Goal: Task Accomplishment & Management: Manage account settings

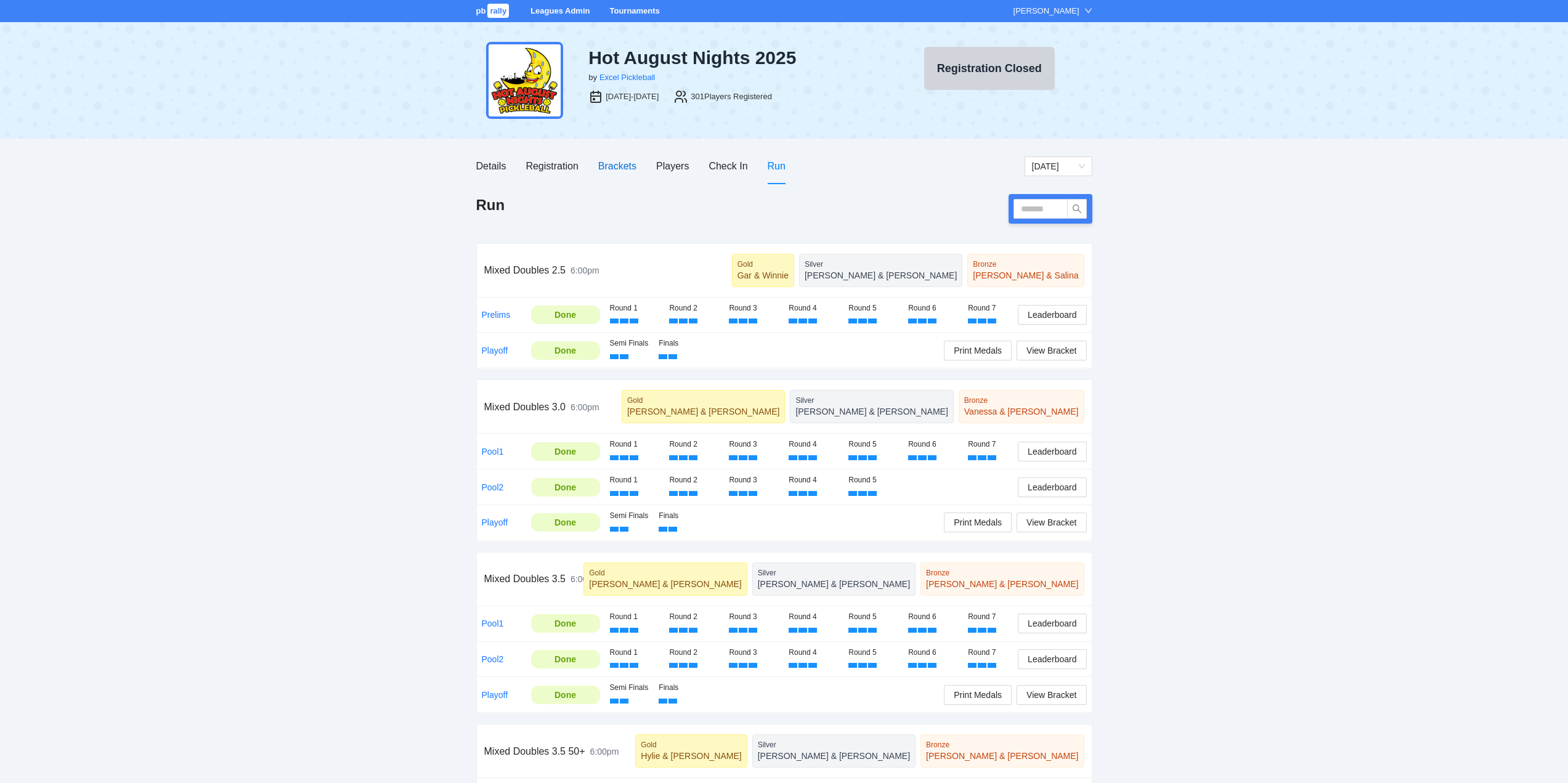
click at [611, 164] on div "Brackets" at bounding box center [617, 166] width 38 height 16
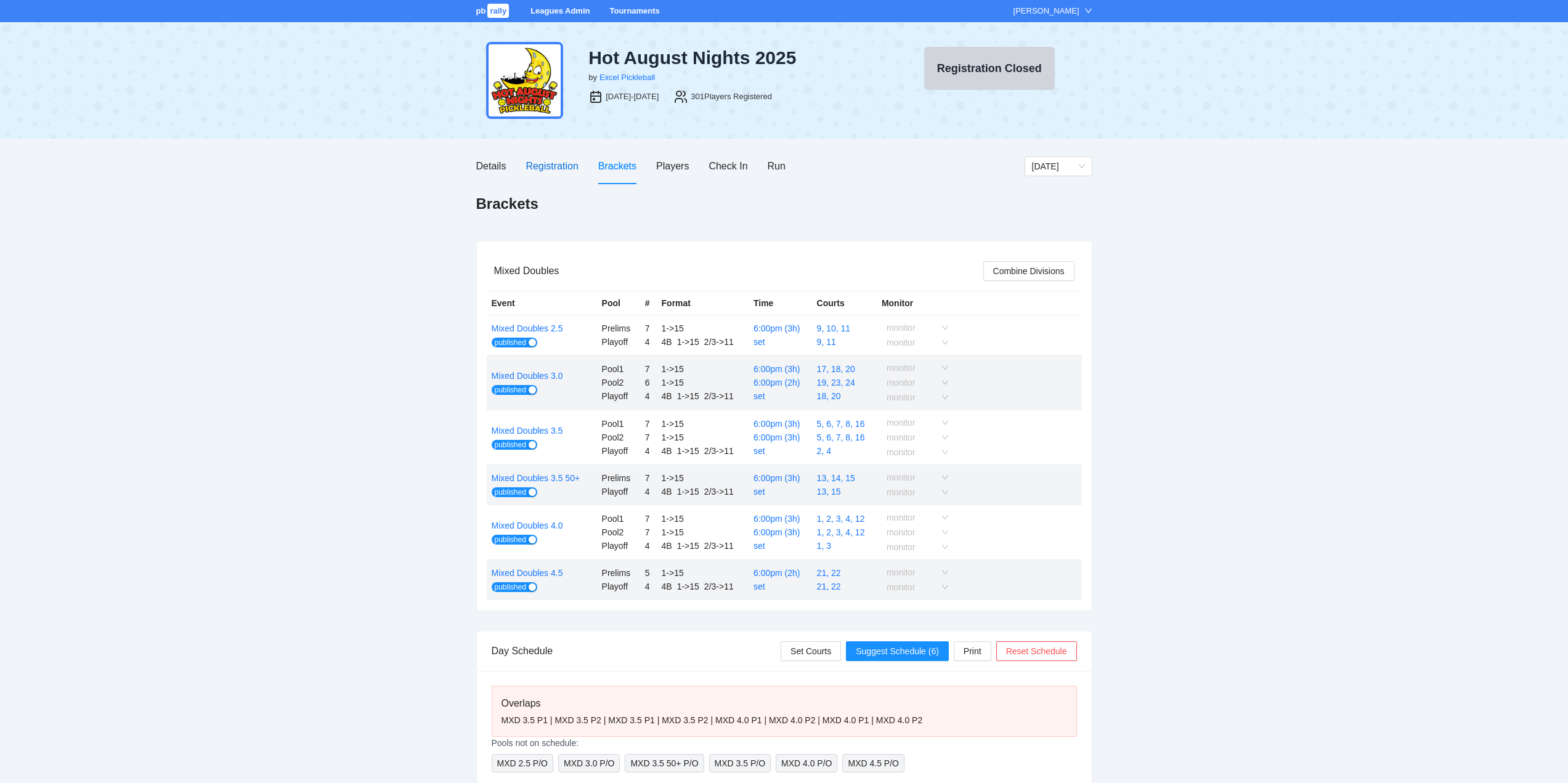
click at [535, 164] on div "Registration" at bounding box center [552, 166] width 53 height 16
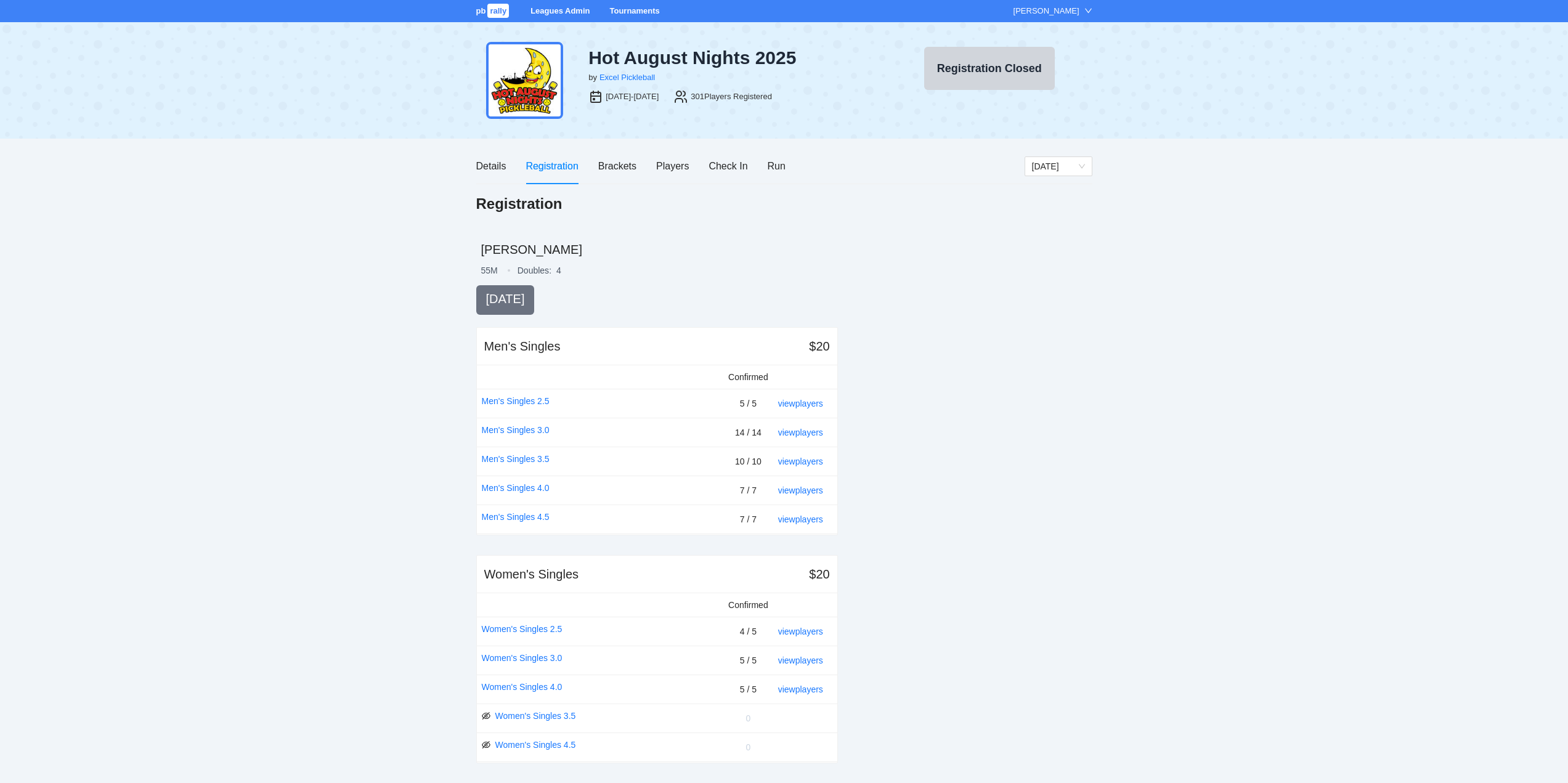
click at [629, 10] on link "Tournaments" at bounding box center [634, 11] width 50 height 9
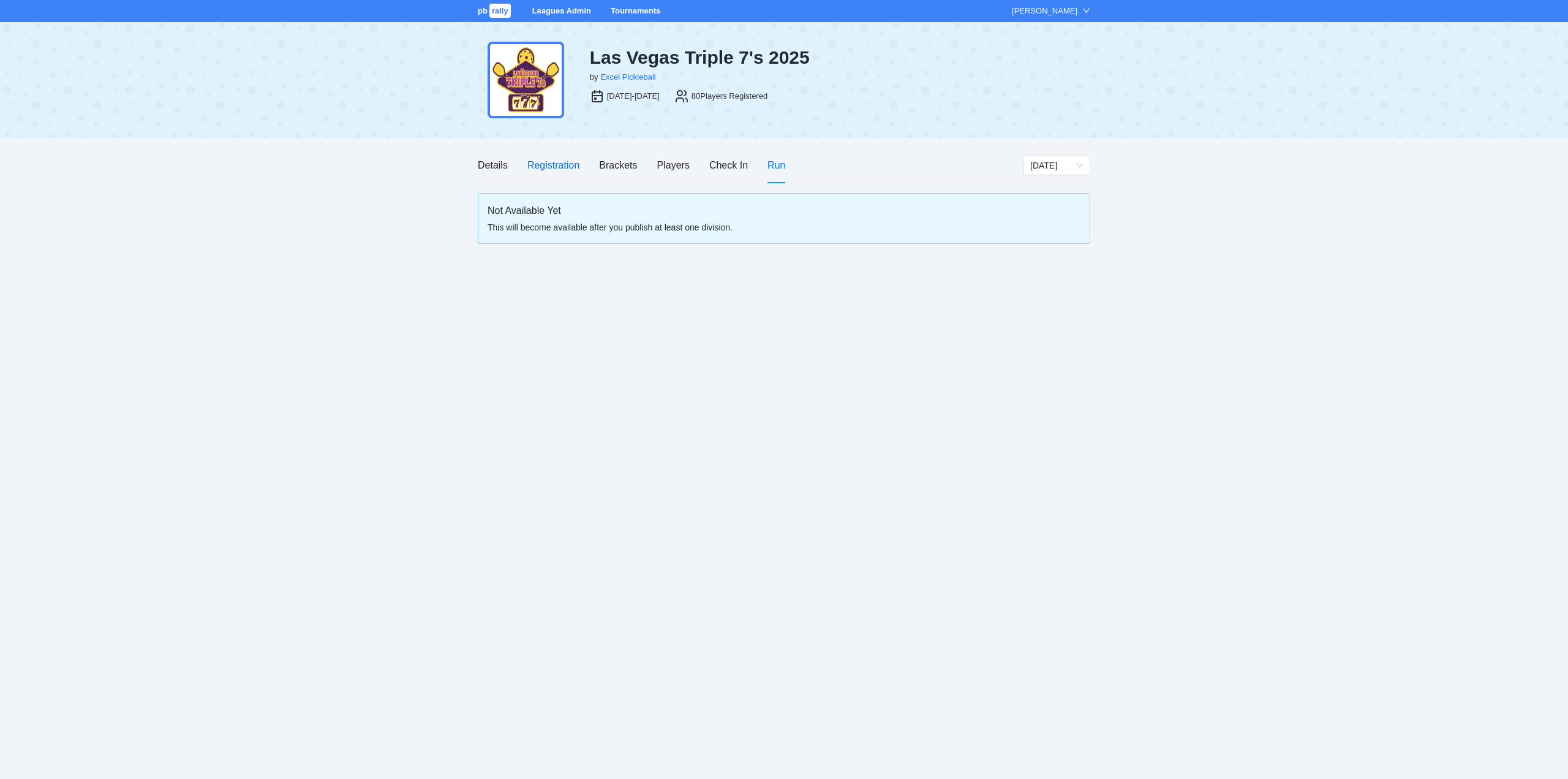
click at [559, 163] on div "Registration" at bounding box center [554, 165] width 52 height 15
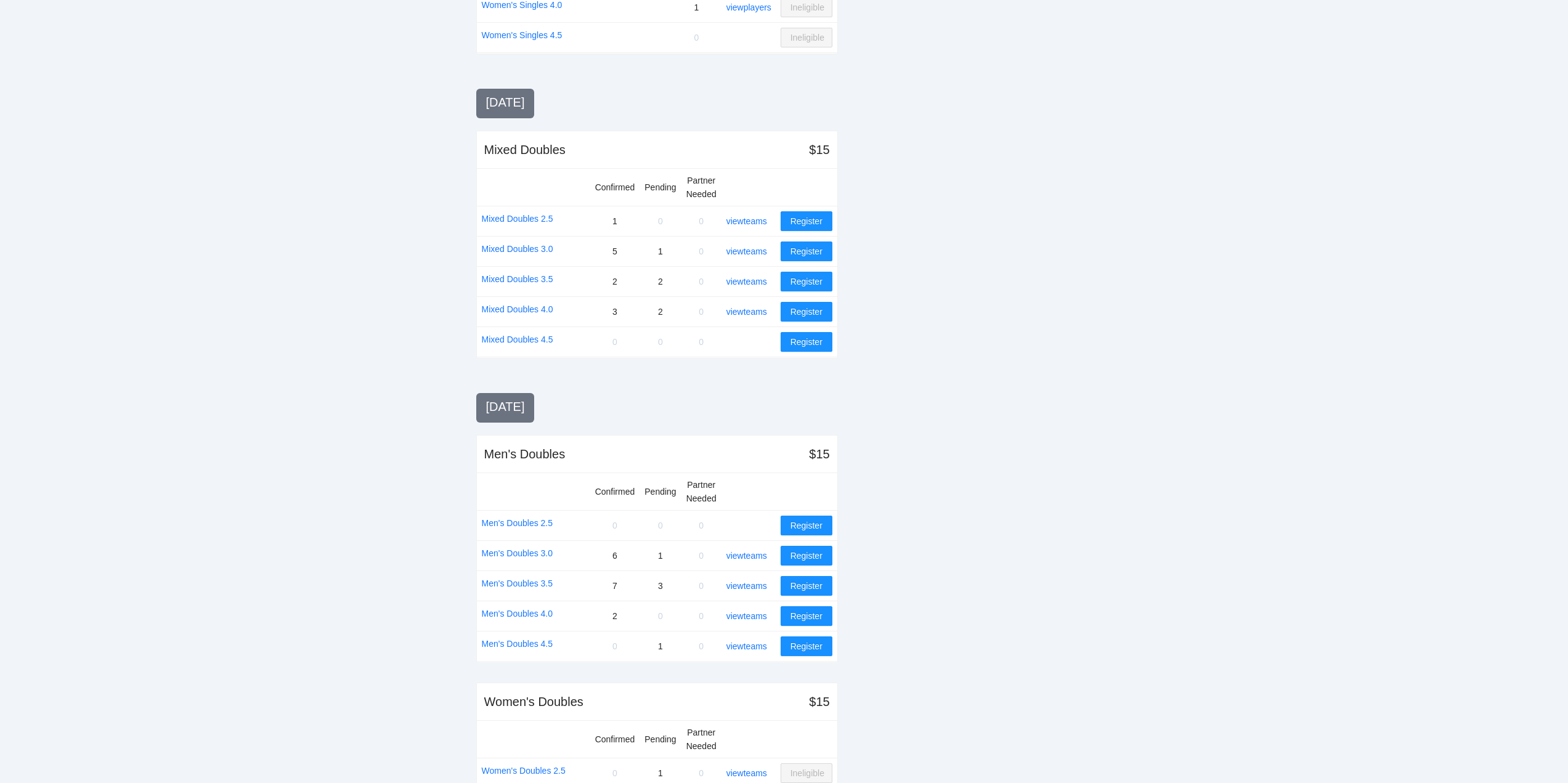
scroll to position [869, 0]
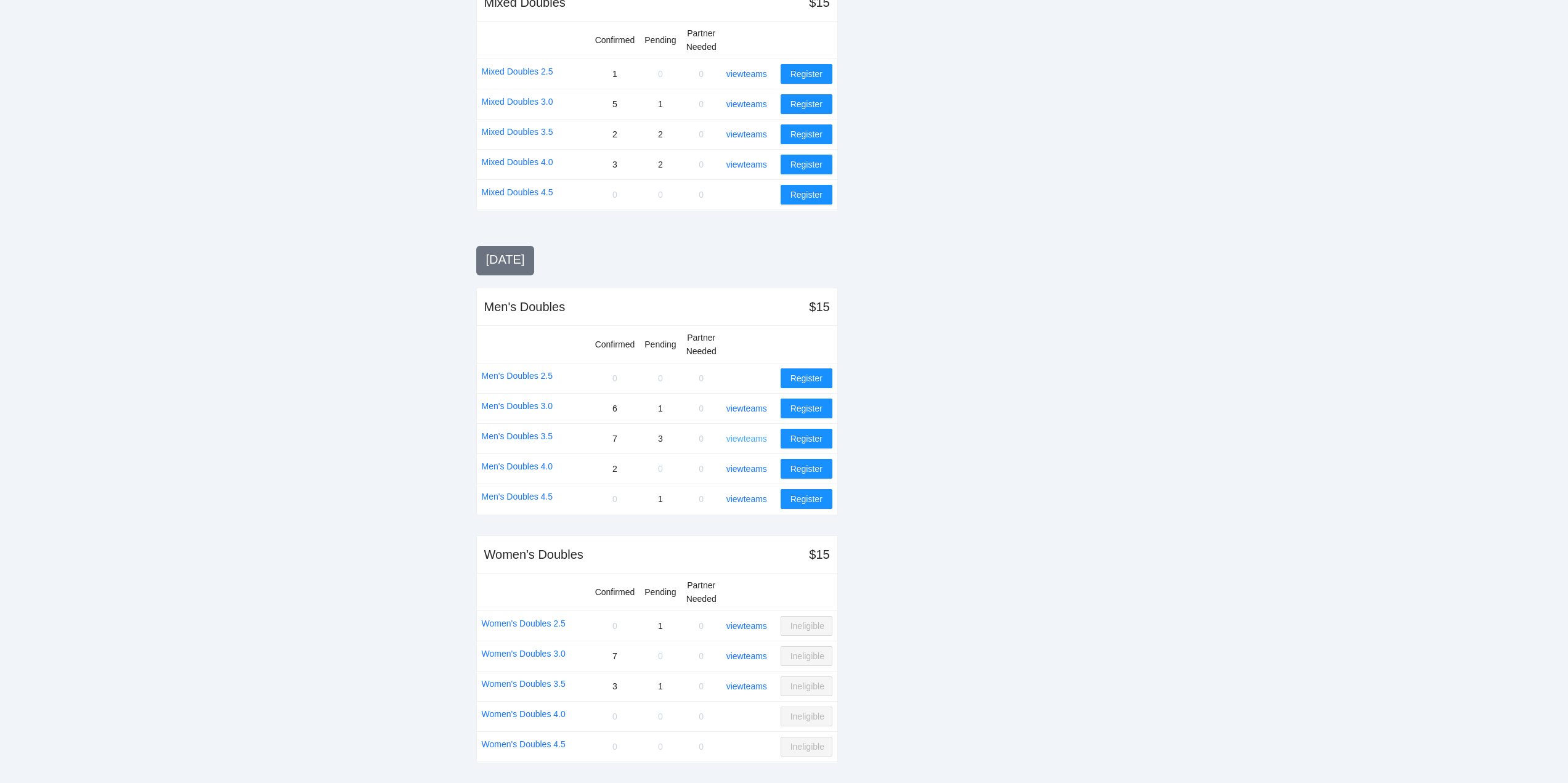
click at [750, 436] on link "view teams" at bounding box center [747, 438] width 40 height 10
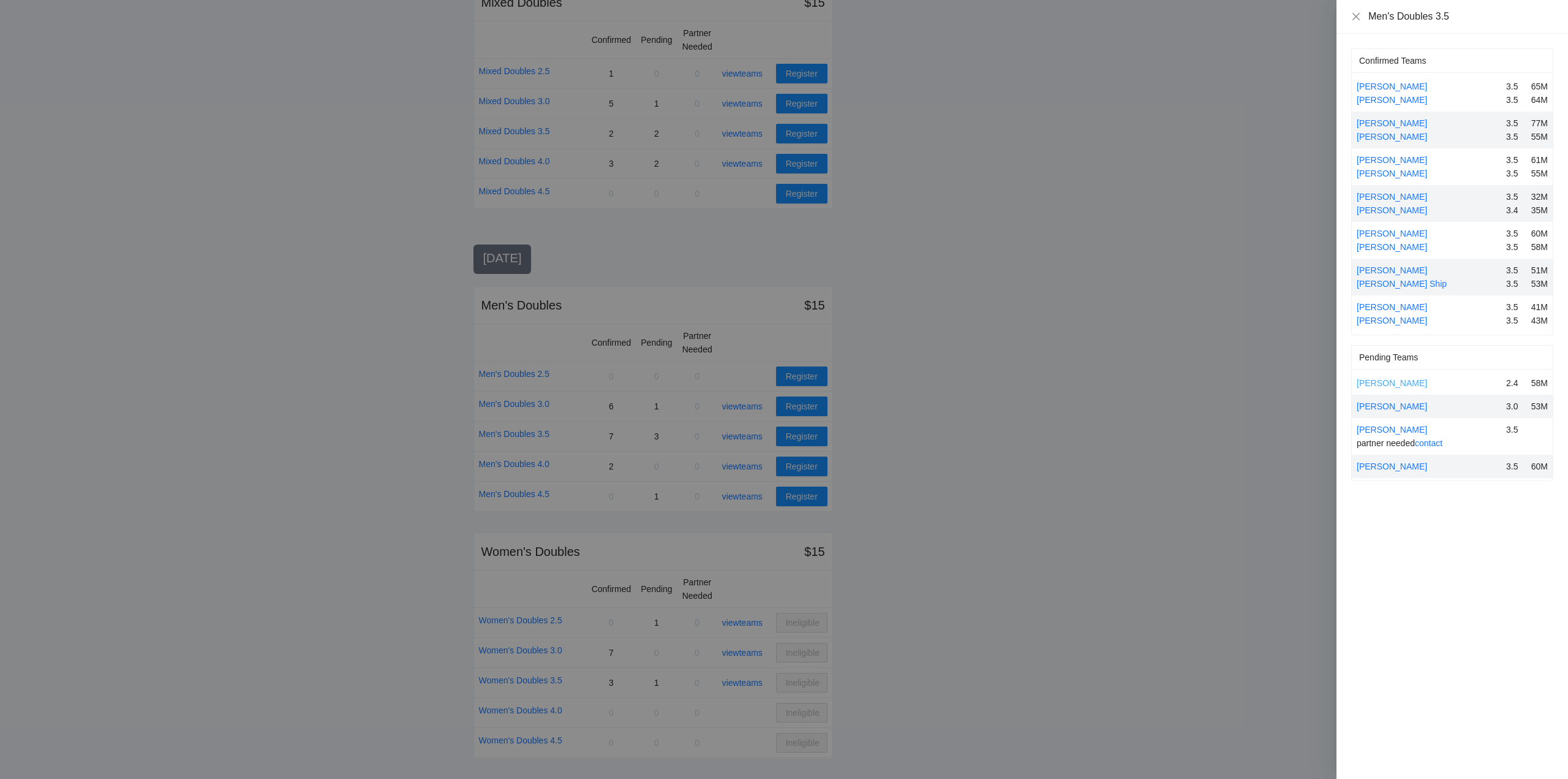
click at [1386, 382] on link "Froilan Dinco" at bounding box center [1391, 383] width 70 height 10
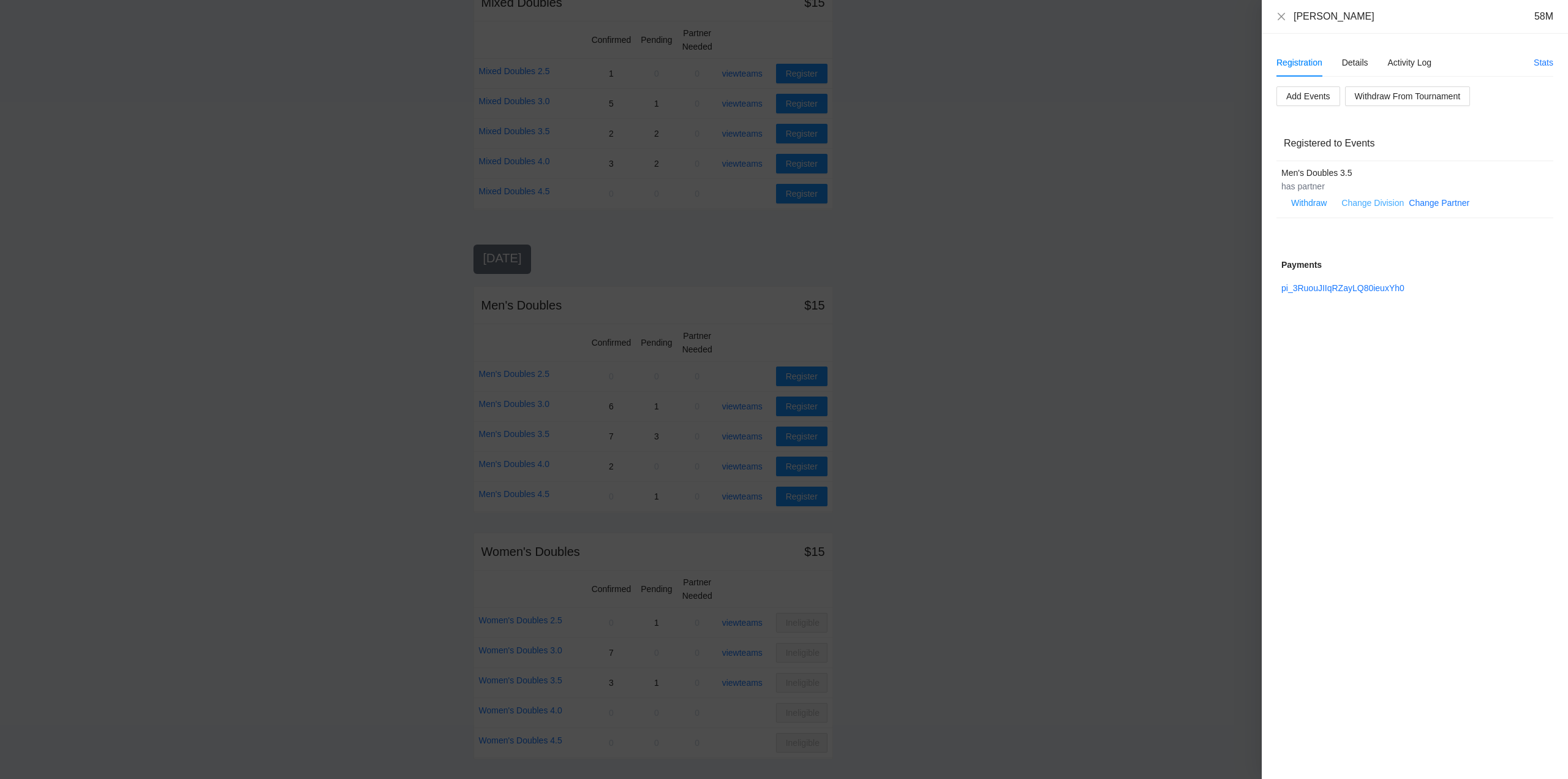
click at [1361, 200] on link "Change Division" at bounding box center [1372, 203] width 62 height 10
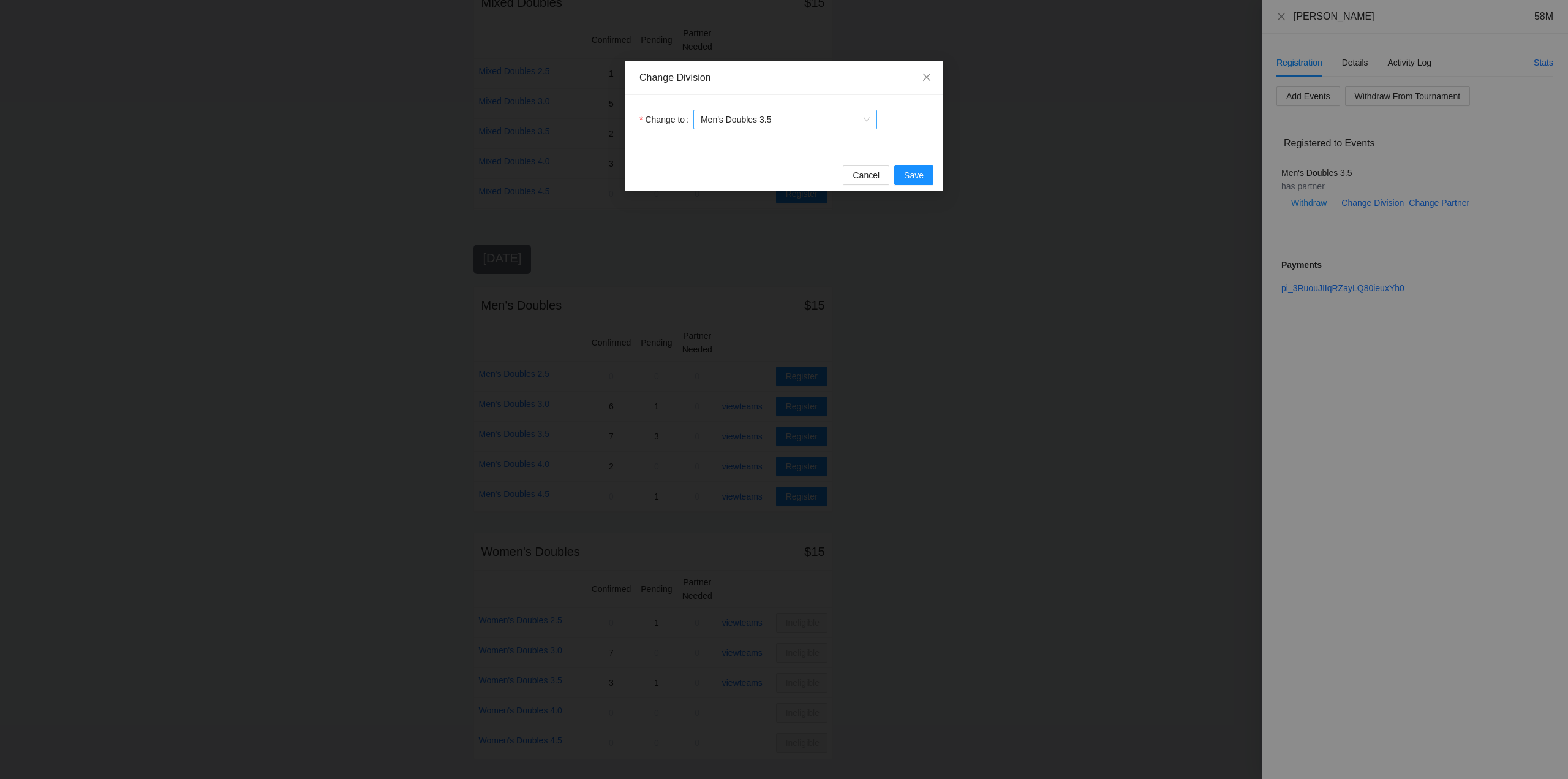
click at [768, 118] on span "Men's Doubles 3.5" at bounding box center [785, 120] width 169 height 19
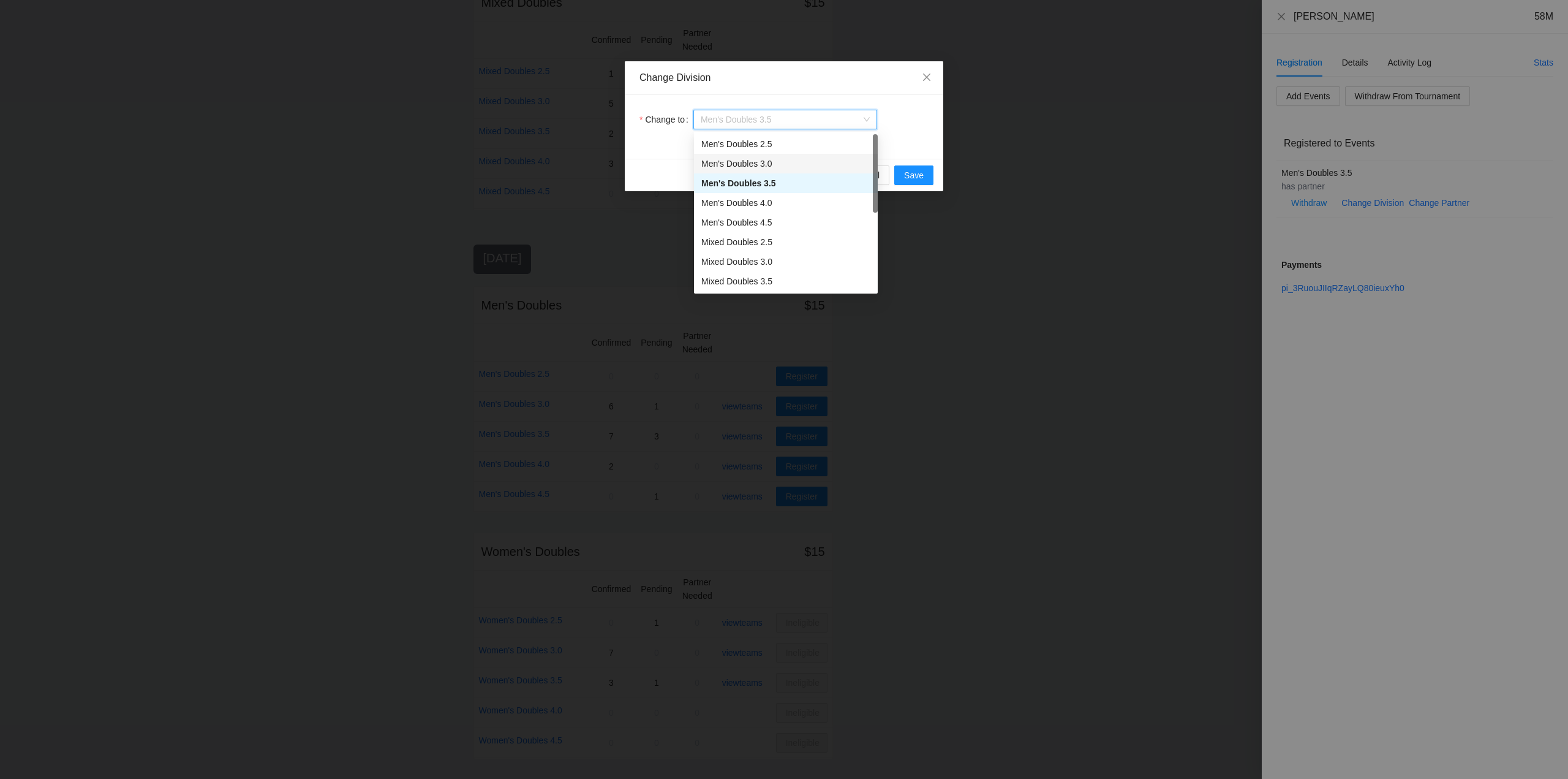
click at [722, 168] on div "Men's Doubles 3.0" at bounding box center [786, 163] width 169 height 13
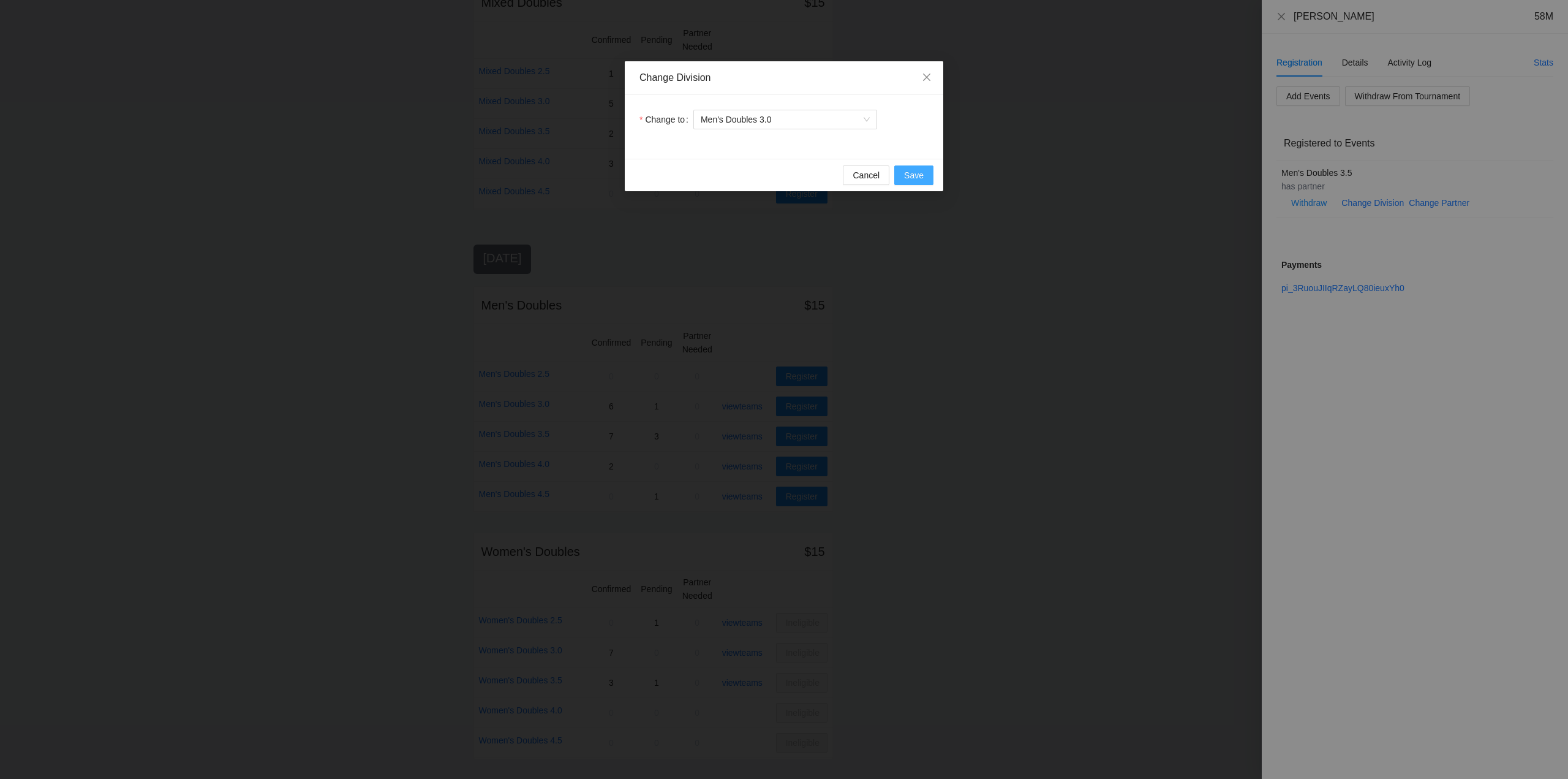
click at [912, 177] on span "Save" at bounding box center [914, 175] width 19 height 13
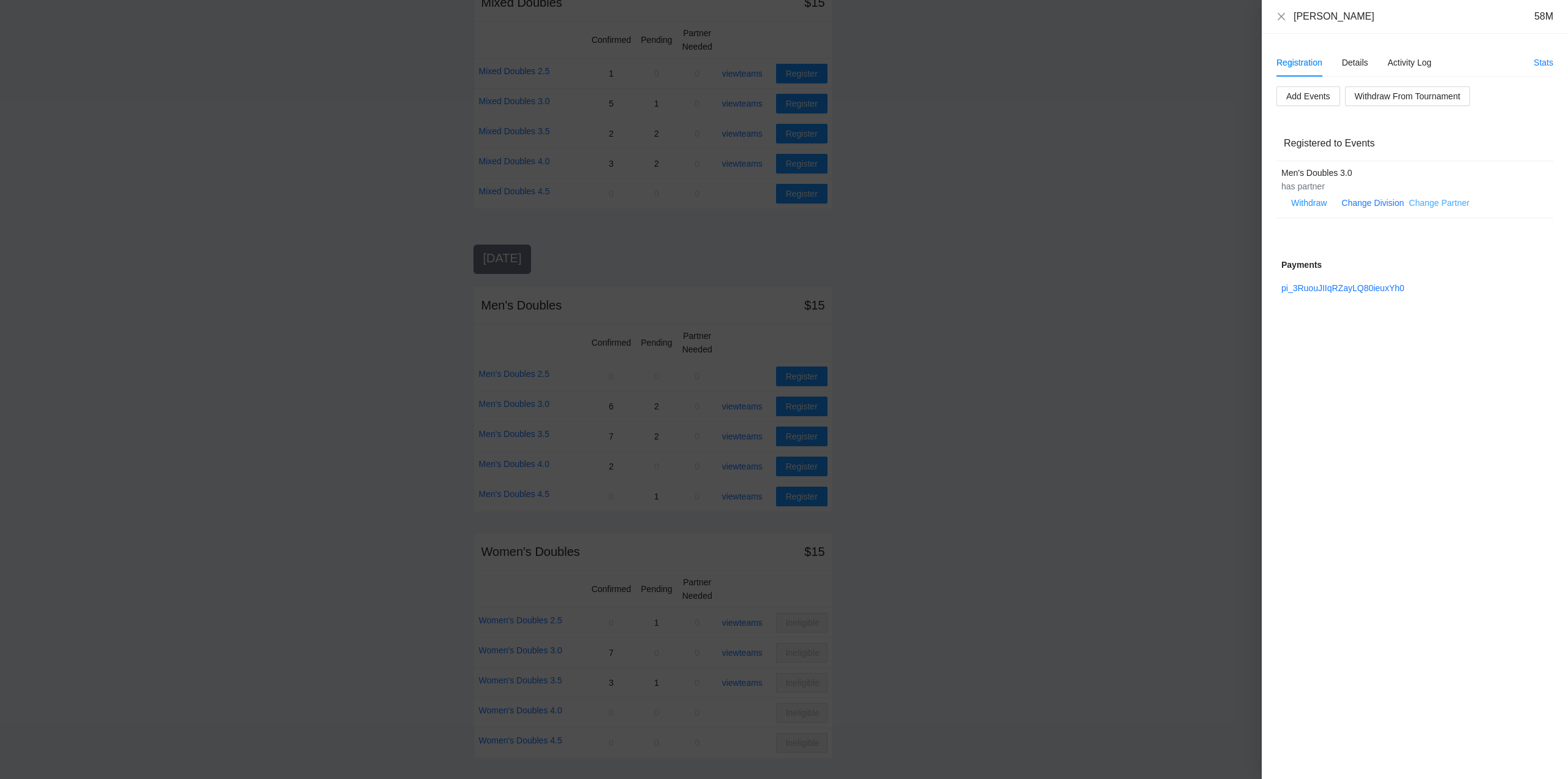
click at [1425, 202] on link "Change Partner" at bounding box center [1439, 203] width 61 height 10
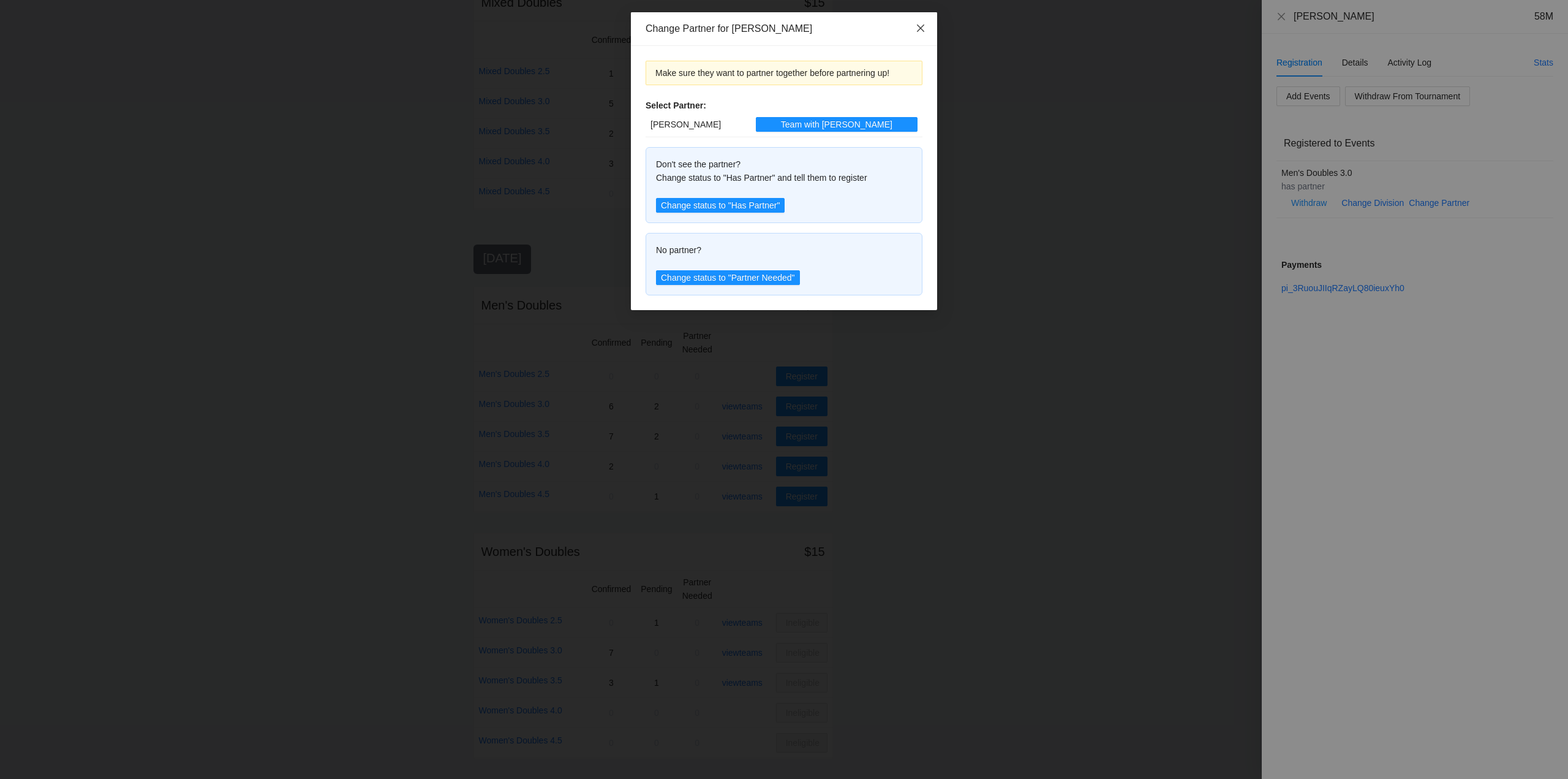
click at [920, 26] on icon "close" at bounding box center [920, 28] width 10 height 10
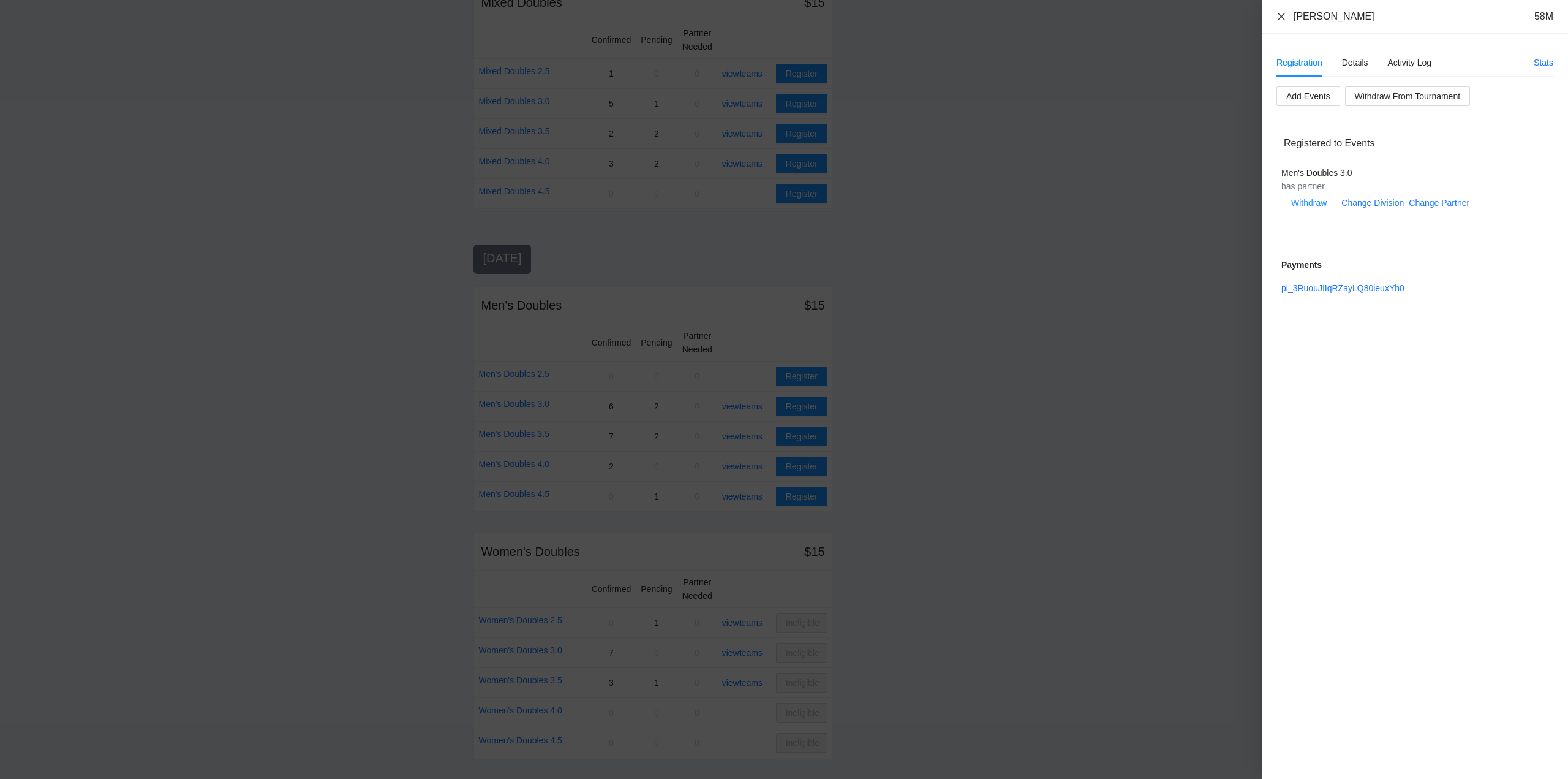
click at [1283, 14] on icon "close" at bounding box center [1281, 16] width 10 height 10
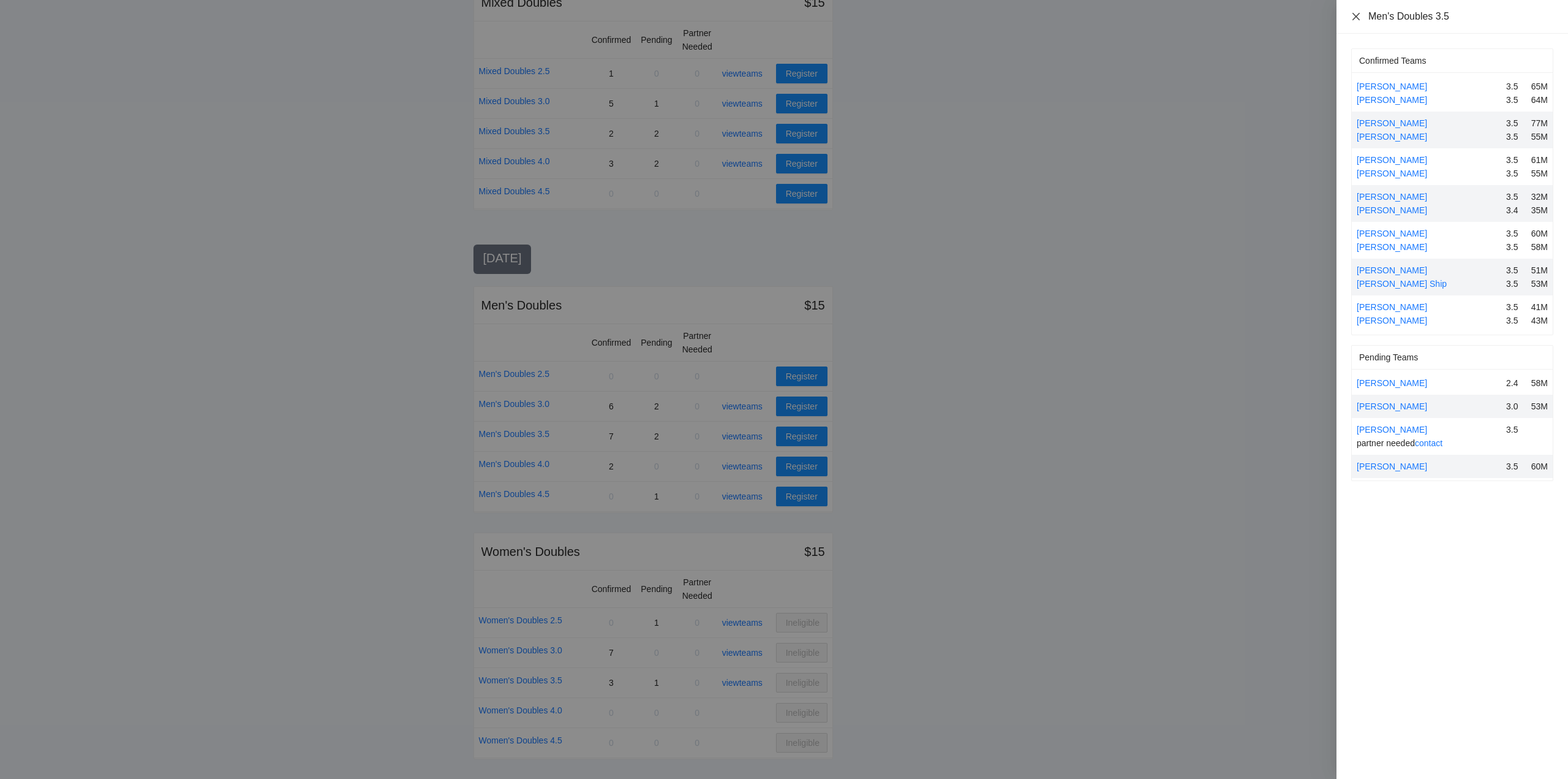
click at [1355, 12] on icon "close" at bounding box center [1356, 16] width 10 height 10
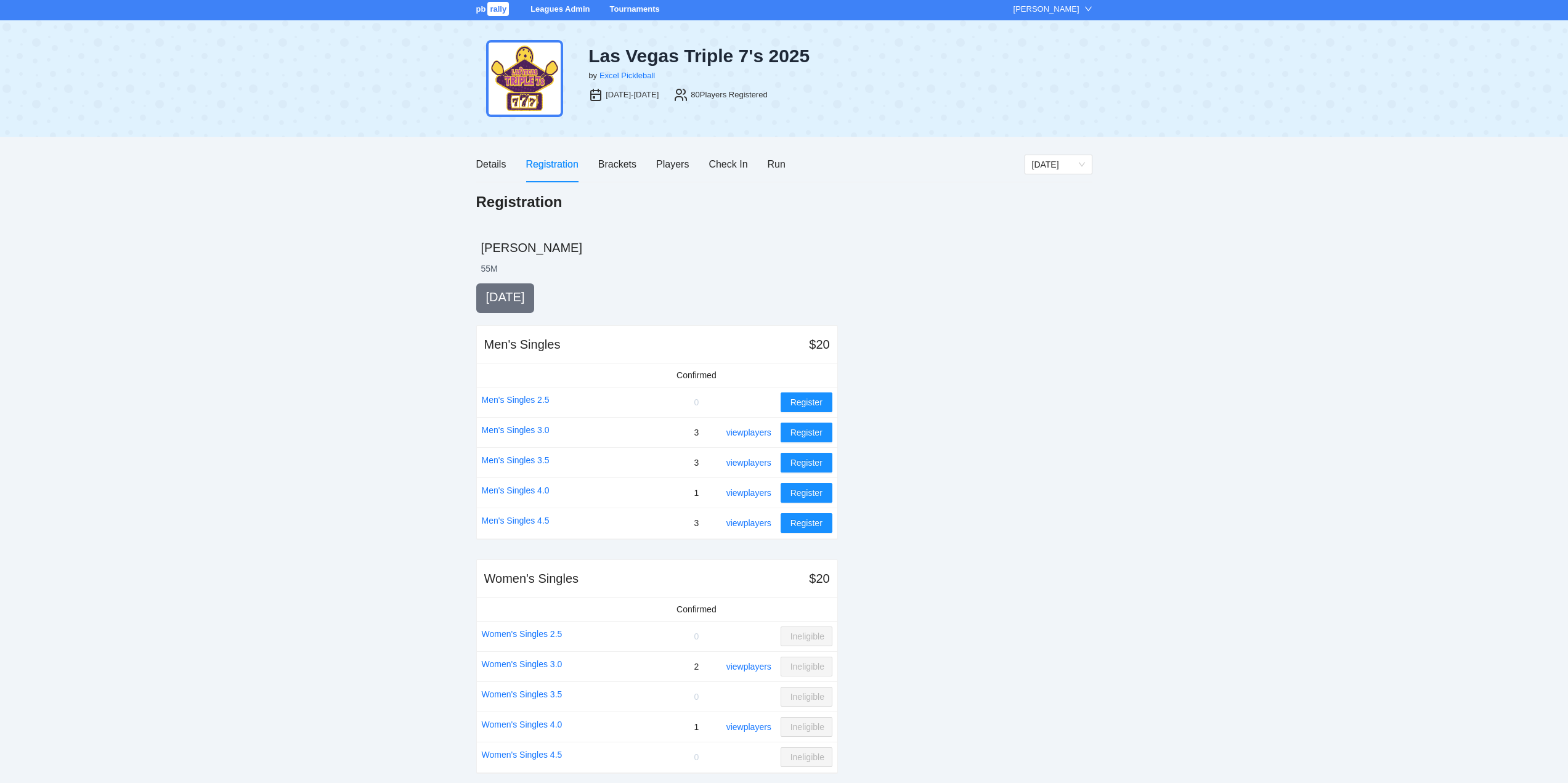
scroll to position [0, 0]
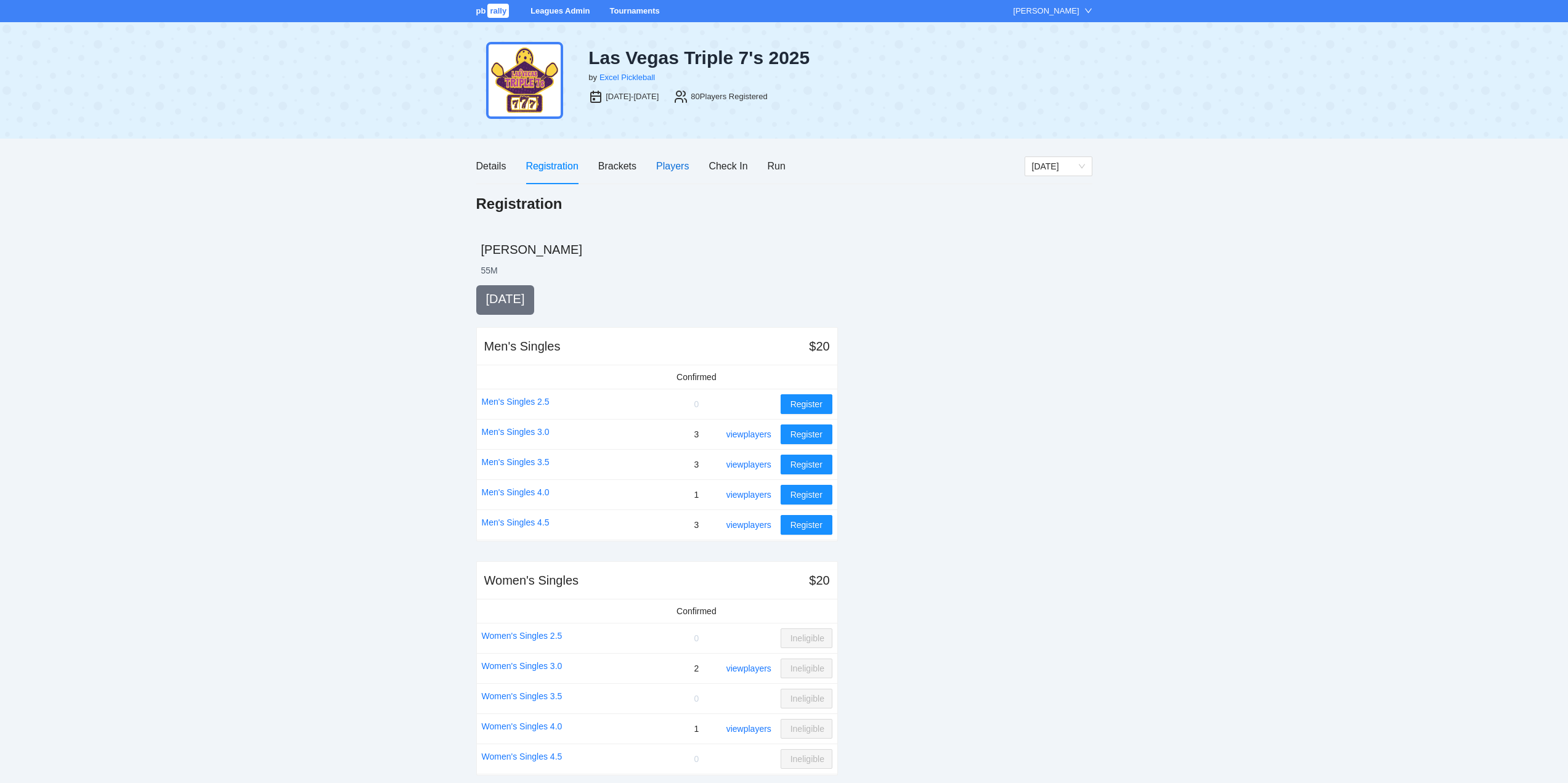
click at [675, 167] on div "Players" at bounding box center [672, 166] width 33 height 16
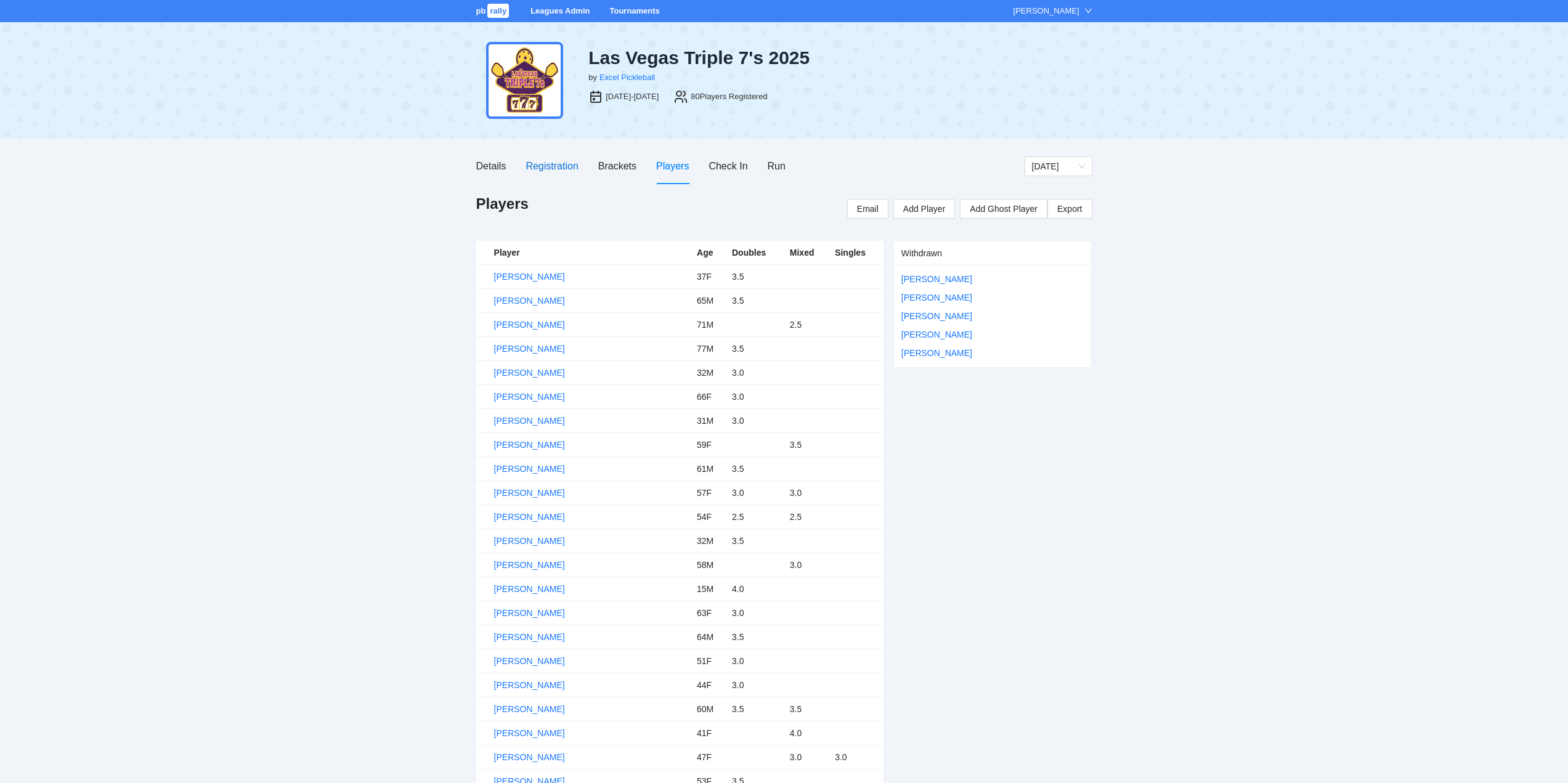
click at [544, 163] on div "Registration" at bounding box center [552, 166] width 53 height 16
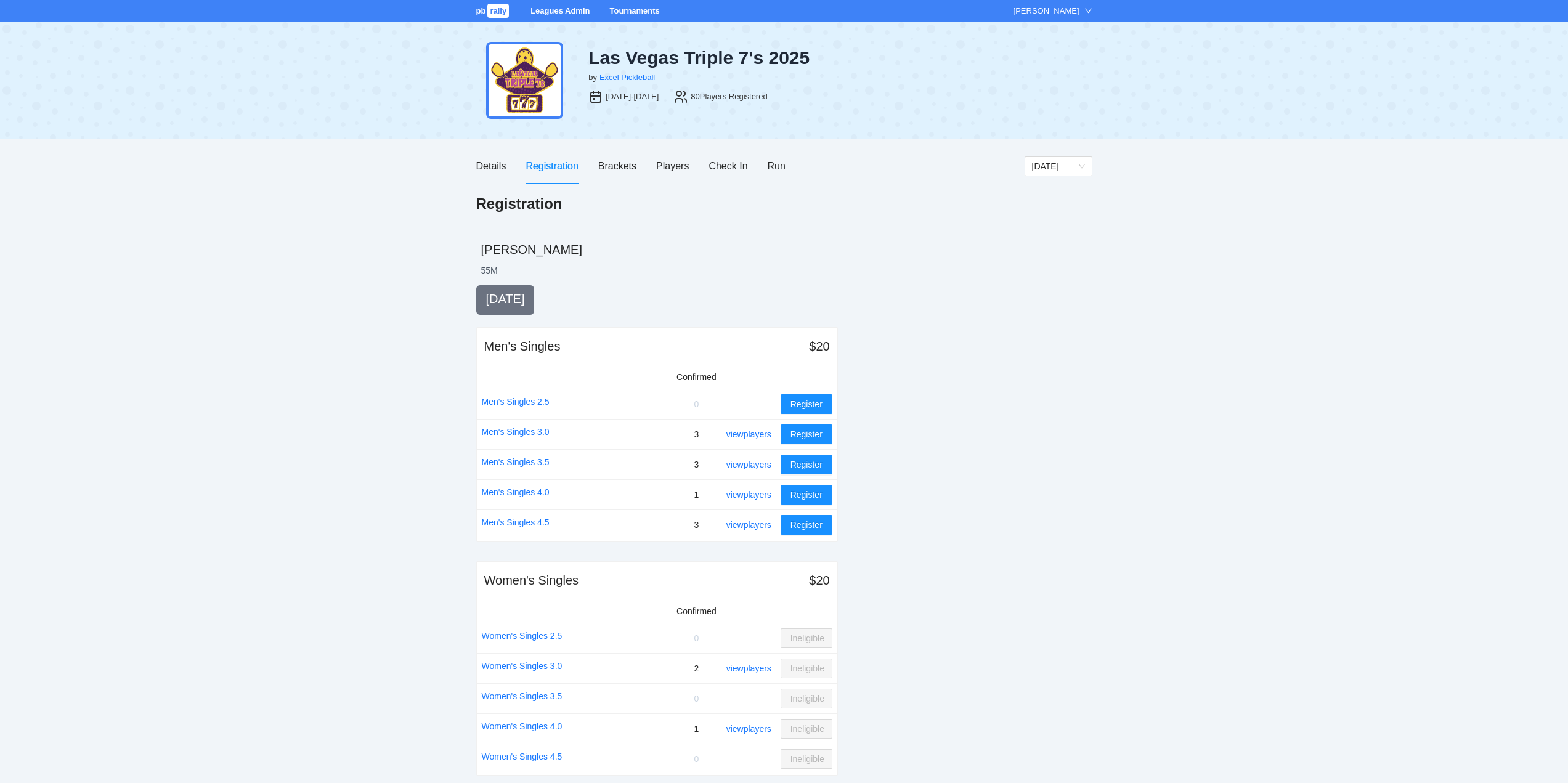
click at [1063, 10] on div "[PERSON_NAME]" at bounding box center [1046, 11] width 66 height 12
click at [1063, 50] on link "Logout" at bounding box center [1060, 51] width 26 height 10
